Goal: Navigation & Orientation: Find specific page/section

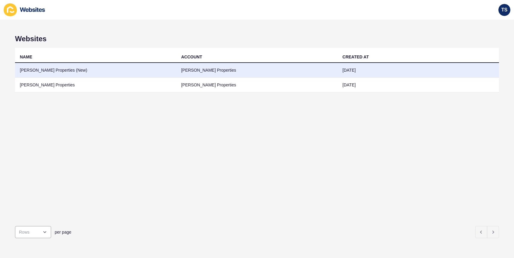
click at [113, 73] on td "[PERSON_NAME] Properties (New)" at bounding box center [96, 70] width 162 height 15
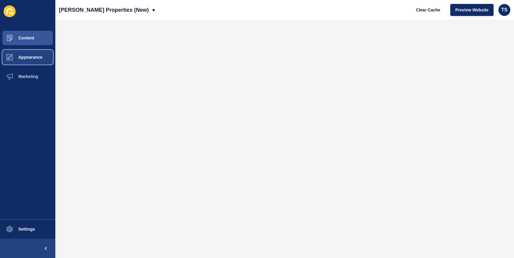
click at [35, 52] on button "Appearance" at bounding box center [27, 57] width 55 height 19
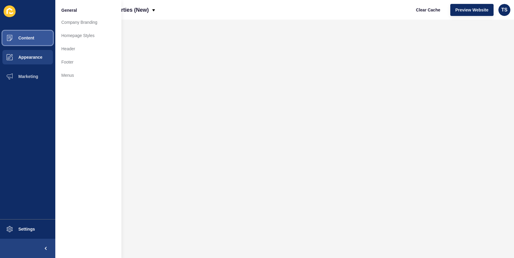
click at [37, 39] on button "Content" at bounding box center [27, 37] width 55 height 19
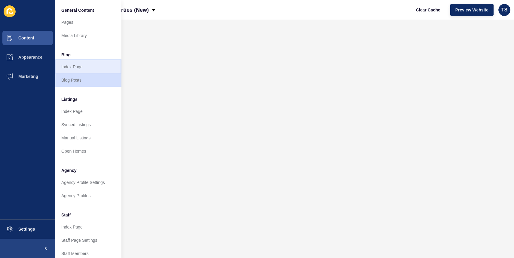
click at [90, 67] on link "Index Page" at bounding box center [88, 66] width 66 height 13
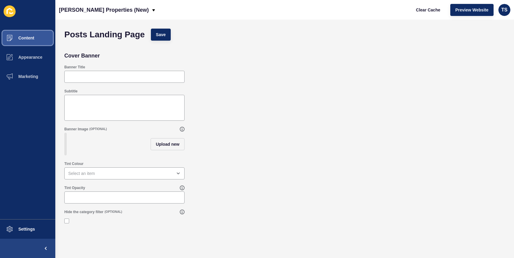
click at [28, 38] on span "Content" at bounding box center [16, 38] width 35 height 5
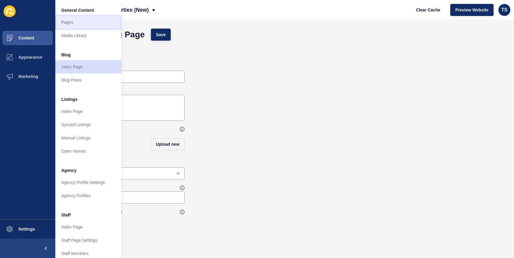
click at [66, 26] on link "Pages" at bounding box center [88, 22] width 66 height 13
